Goal: Find specific page/section: Find specific page/section

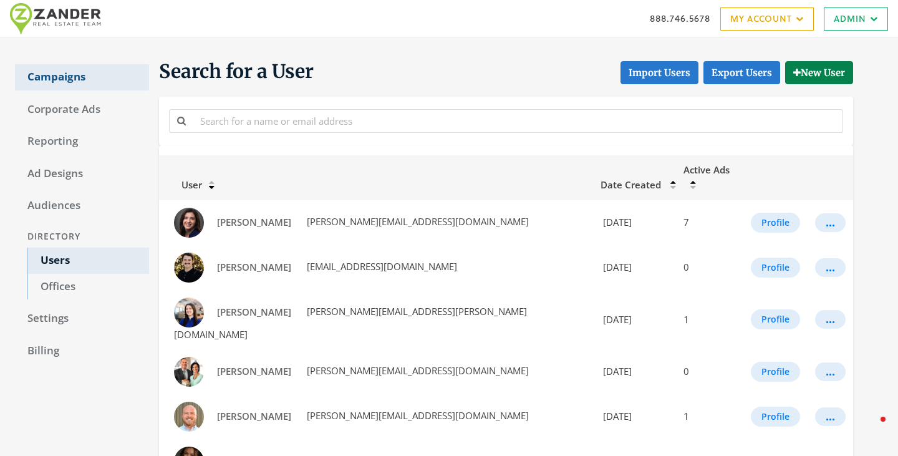
click at [85, 85] on link "Campaigns" at bounding box center [82, 77] width 134 height 26
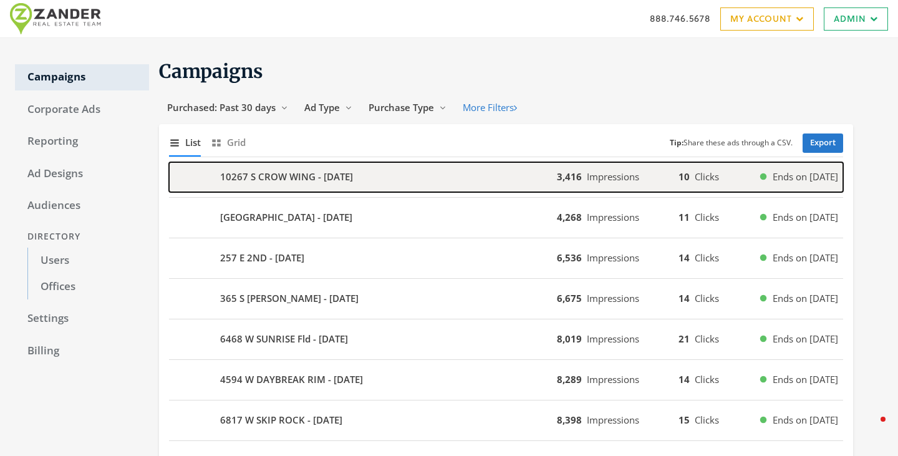
click at [308, 184] on b "10267 S CROW WING - [DATE]" at bounding box center [286, 177] width 133 height 14
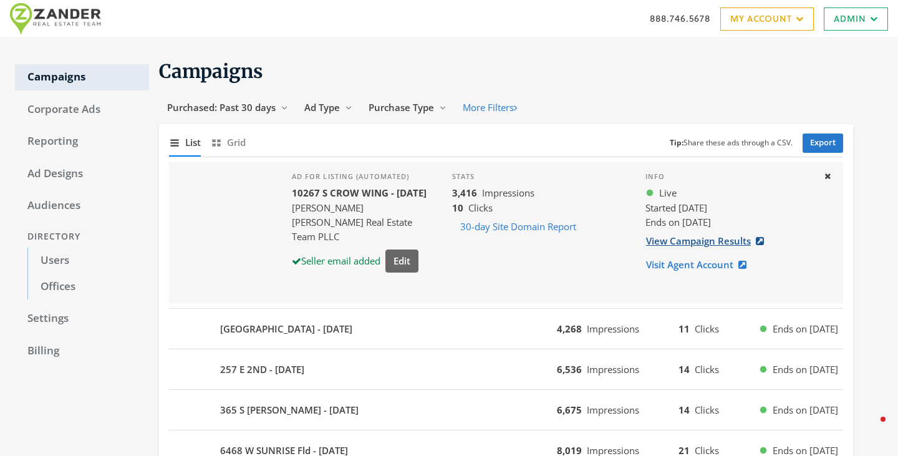
click at [674, 248] on link "View Campaign Results" at bounding box center [709, 241] width 127 height 23
click at [45, 260] on link "Users" at bounding box center [88, 261] width 122 height 26
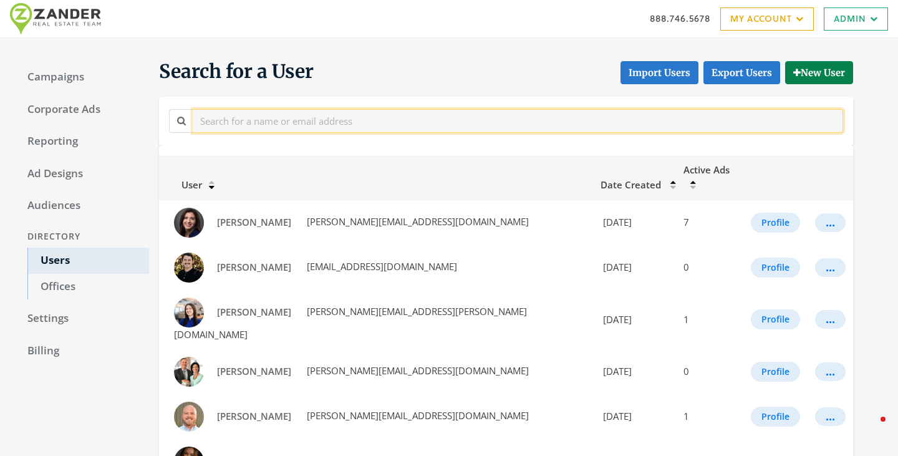
click at [303, 129] on input "text" at bounding box center [518, 120] width 651 height 23
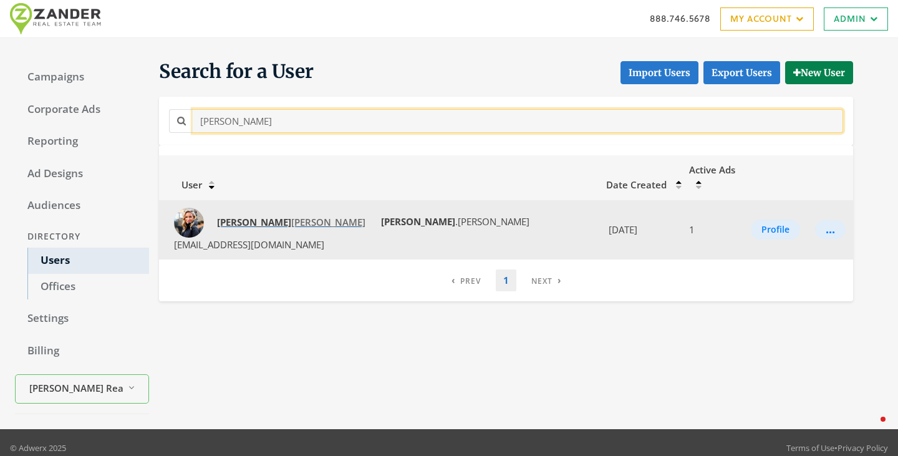
type input "jennifer"
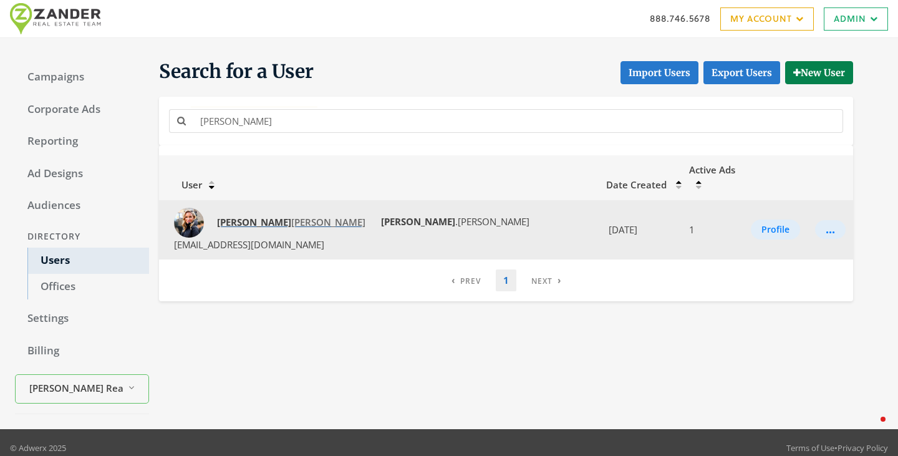
click at [261, 216] on span "Jennifer Cline" at bounding box center [291, 222] width 148 height 12
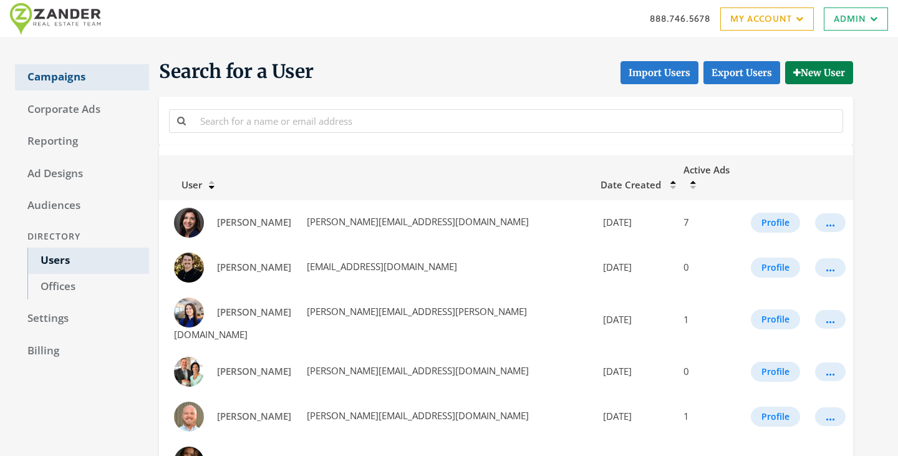
click at [51, 72] on link "Campaigns" at bounding box center [82, 77] width 134 height 26
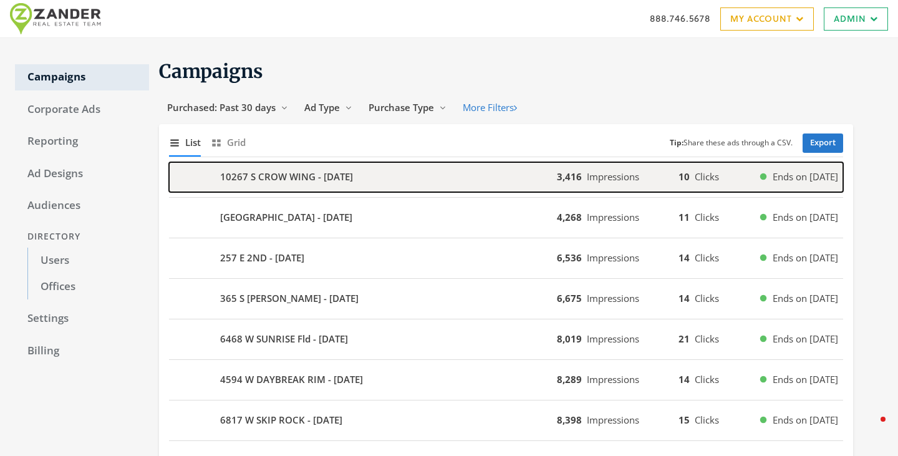
click at [346, 173] on b "10267 S CROW WING - [DATE]" at bounding box center [286, 177] width 133 height 14
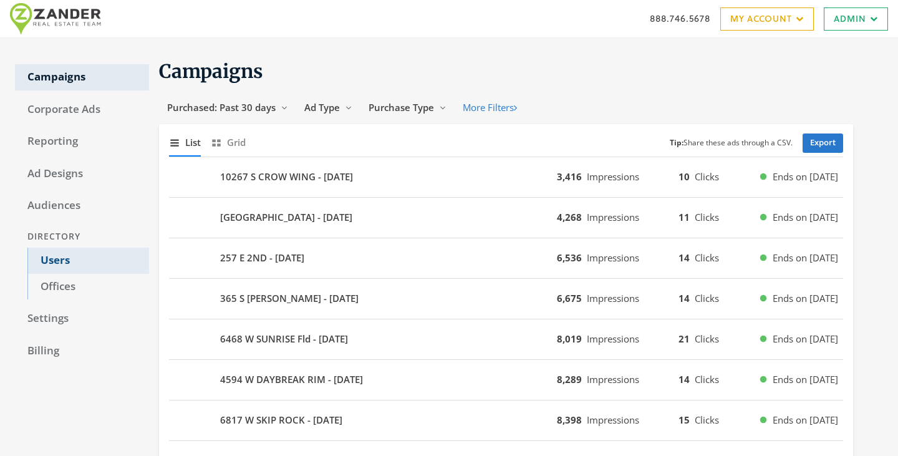
click at [73, 264] on link "Users" at bounding box center [88, 261] width 122 height 26
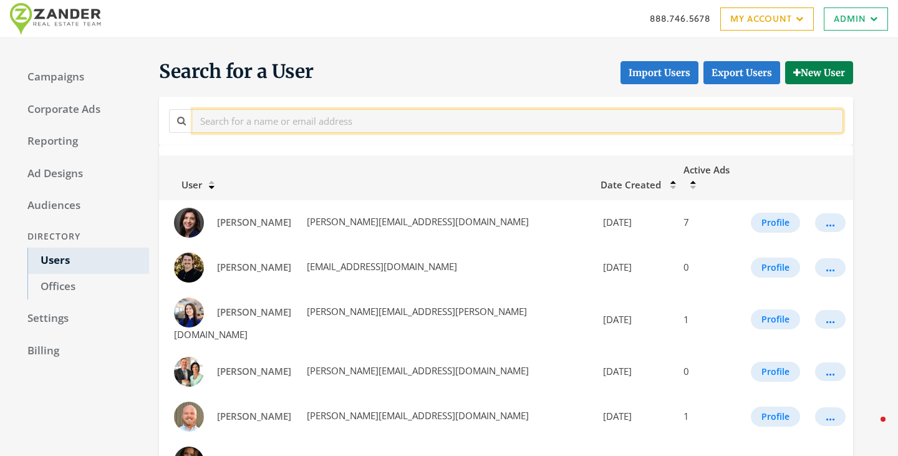
click at [281, 119] on input "text" at bounding box center [518, 120] width 651 height 23
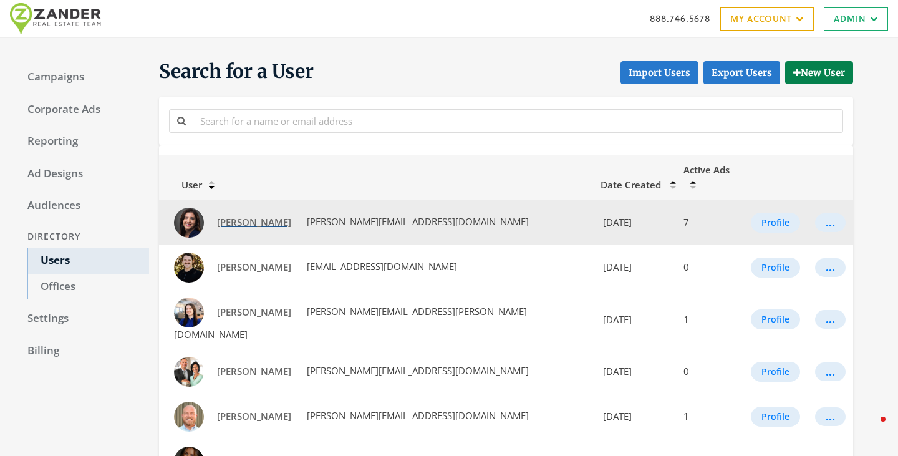
click at [238, 216] on span "Andrea Newby" at bounding box center [254, 222] width 74 height 12
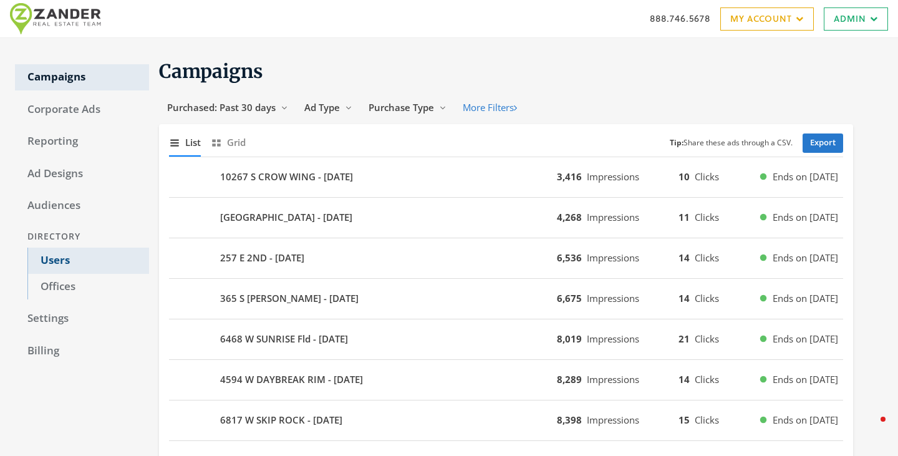
click at [49, 254] on link "Users" at bounding box center [88, 261] width 122 height 26
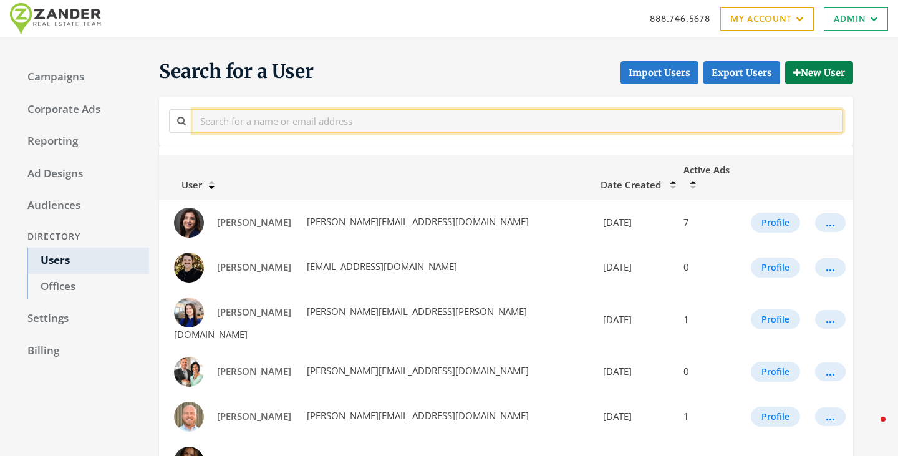
click at [324, 119] on input "text" at bounding box center [518, 120] width 651 height 23
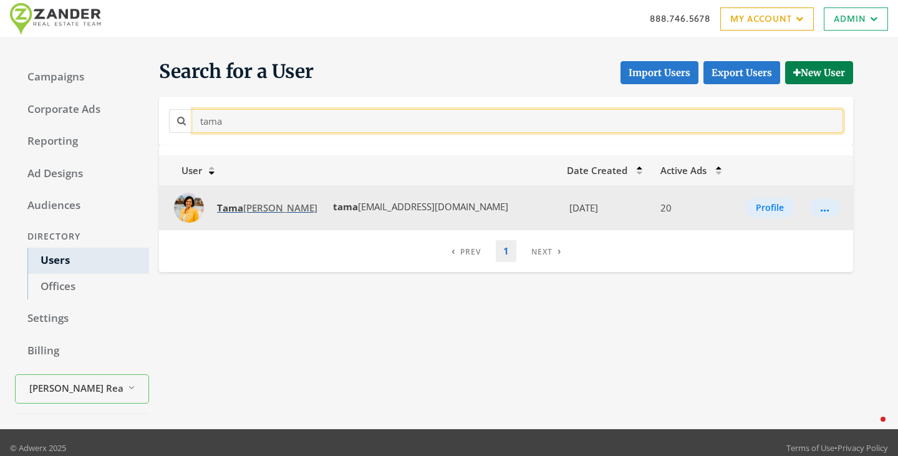
type input "tama"
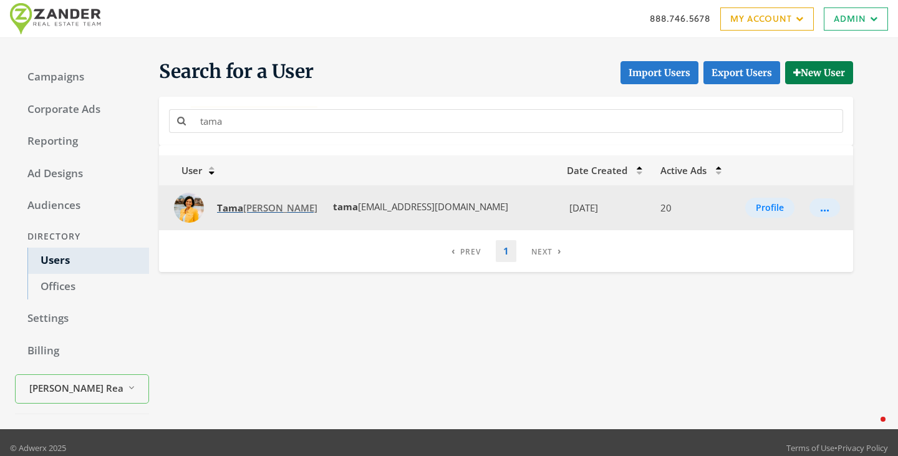
click at [248, 206] on span "Tama ra Zander" at bounding box center [267, 207] width 100 height 12
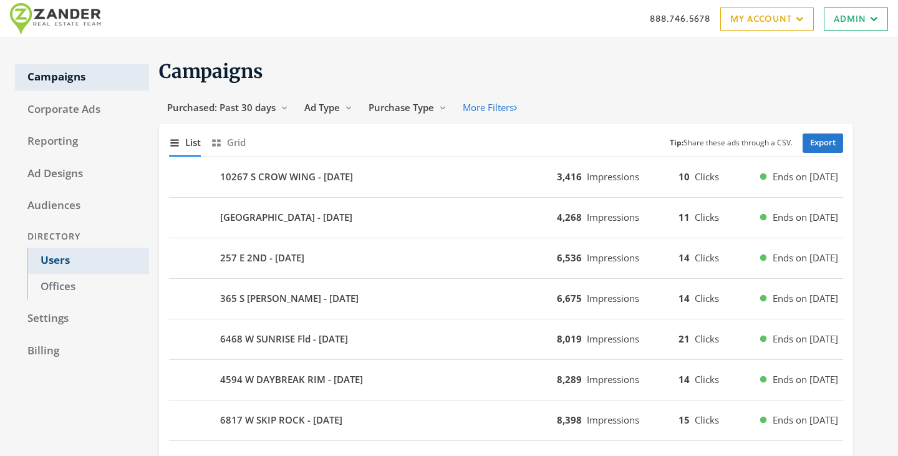
click at [64, 264] on link "Users" at bounding box center [88, 261] width 122 height 26
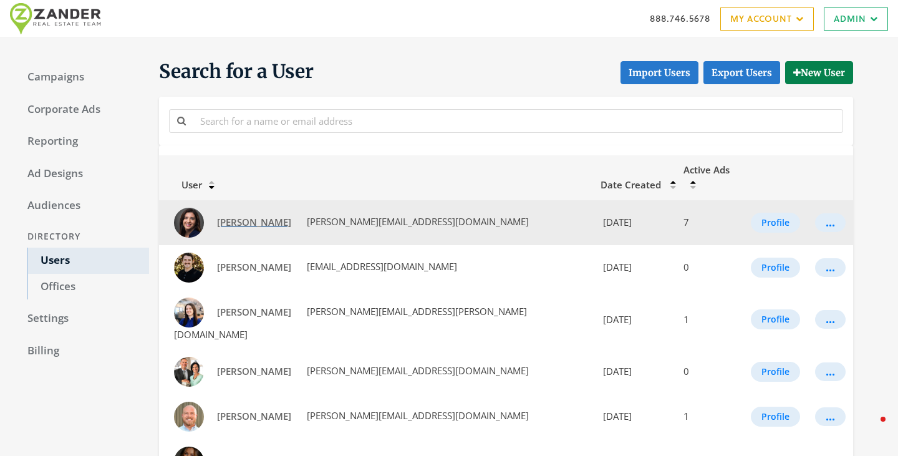
click at [245, 216] on span "Andrea Newby" at bounding box center [254, 222] width 74 height 12
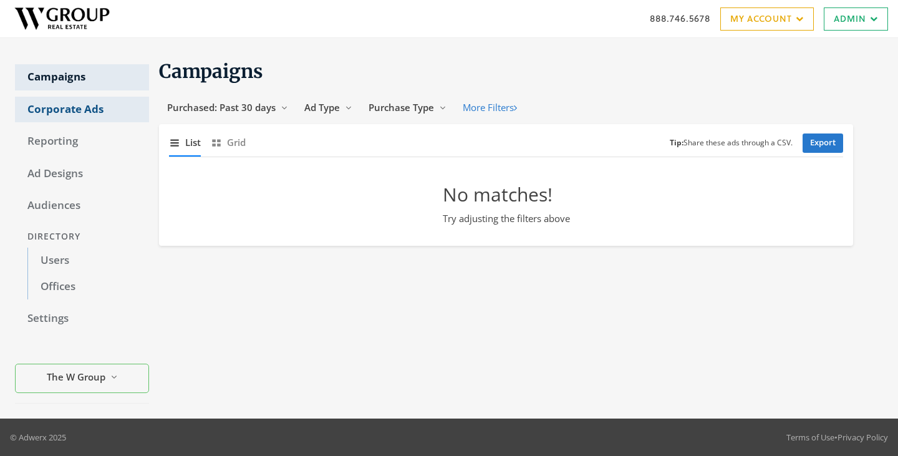
click at [93, 119] on link "Corporate Ads" at bounding box center [82, 110] width 134 height 26
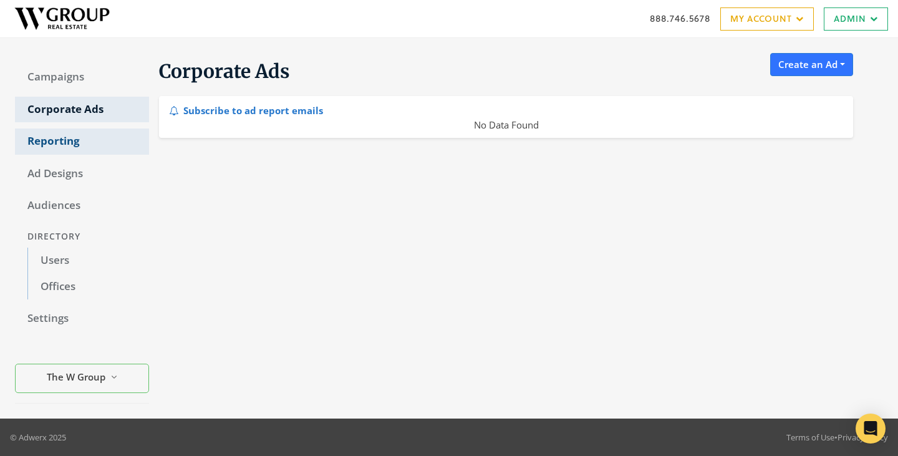
click at [84, 150] on link "Reporting" at bounding box center [82, 141] width 134 height 26
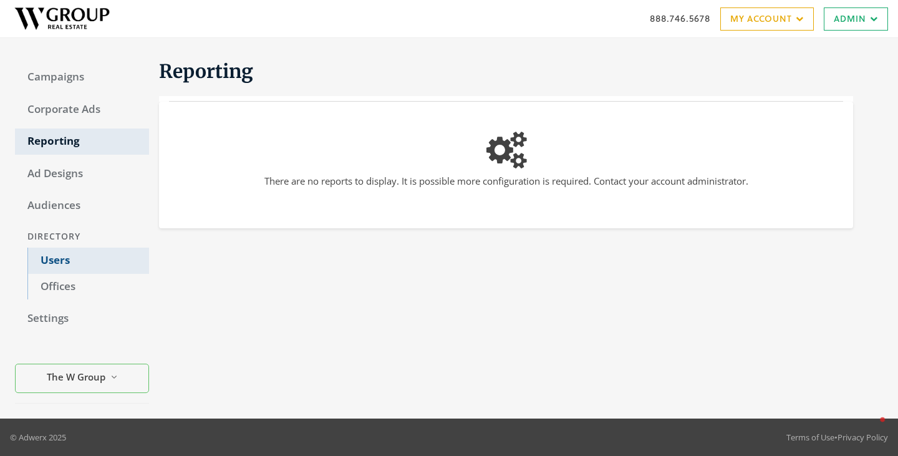
click at [61, 254] on link "Users" at bounding box center [88, 261] width 122 height 26
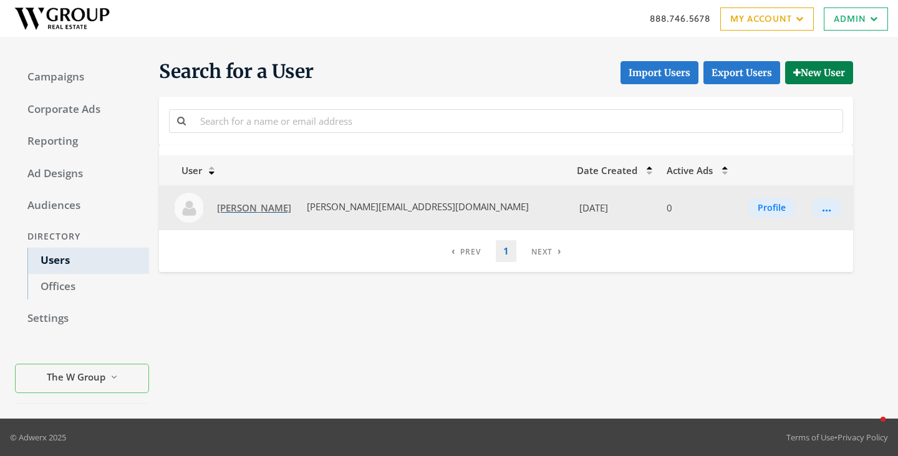
click at [241, 201] on span "[PERSON_NAME]" at bounding box center [254, 207] width 74 height 12
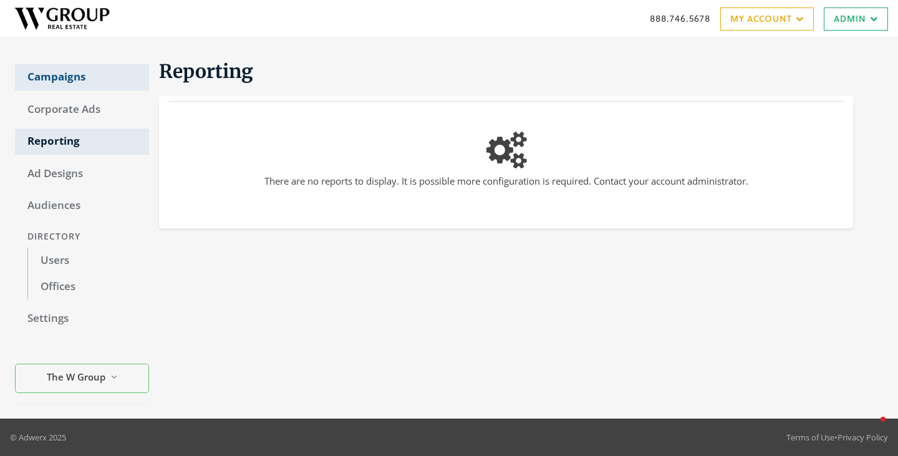
click at [59, 79] on link "Campaigns" at bounding box center [82, 77] width 134 height 26
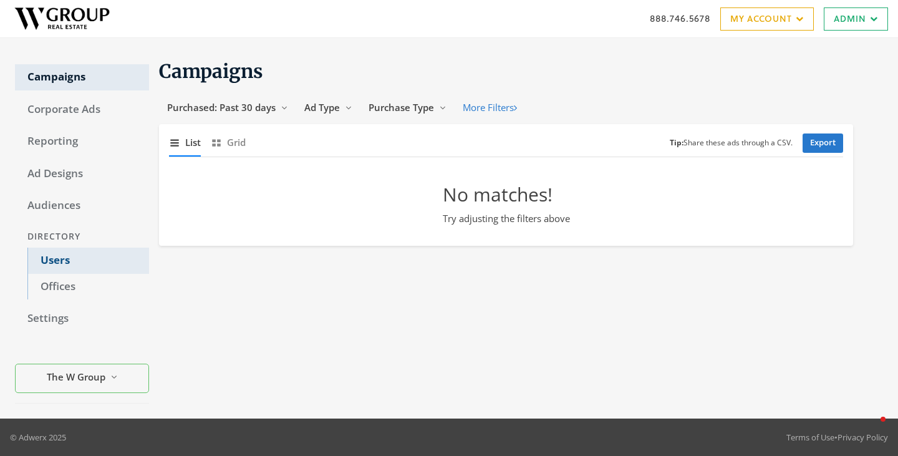
click at [69, 263] on link "Users" at bounding box center [88, 261] width 122 height 26
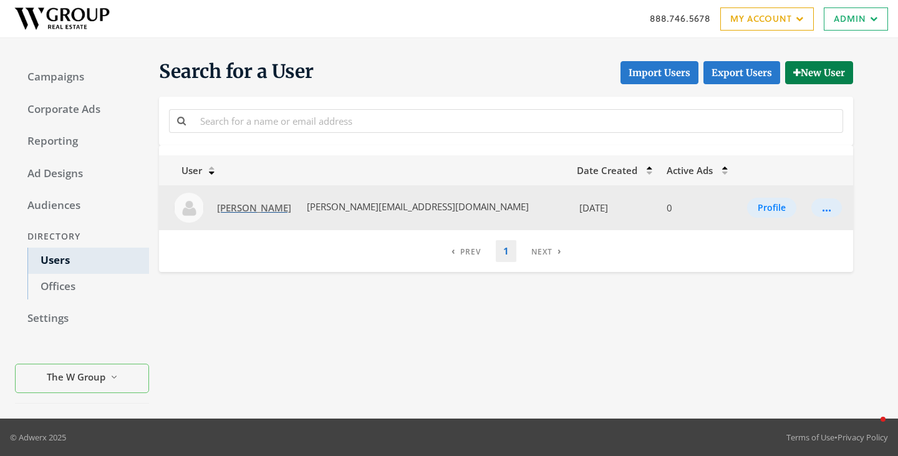
click at [245, 205] on span "[PERSON_NAME]" at bounding box center [254, 207] width 74 height 12
